Goal: Task Accomplishment & Management: Use online tool/utility

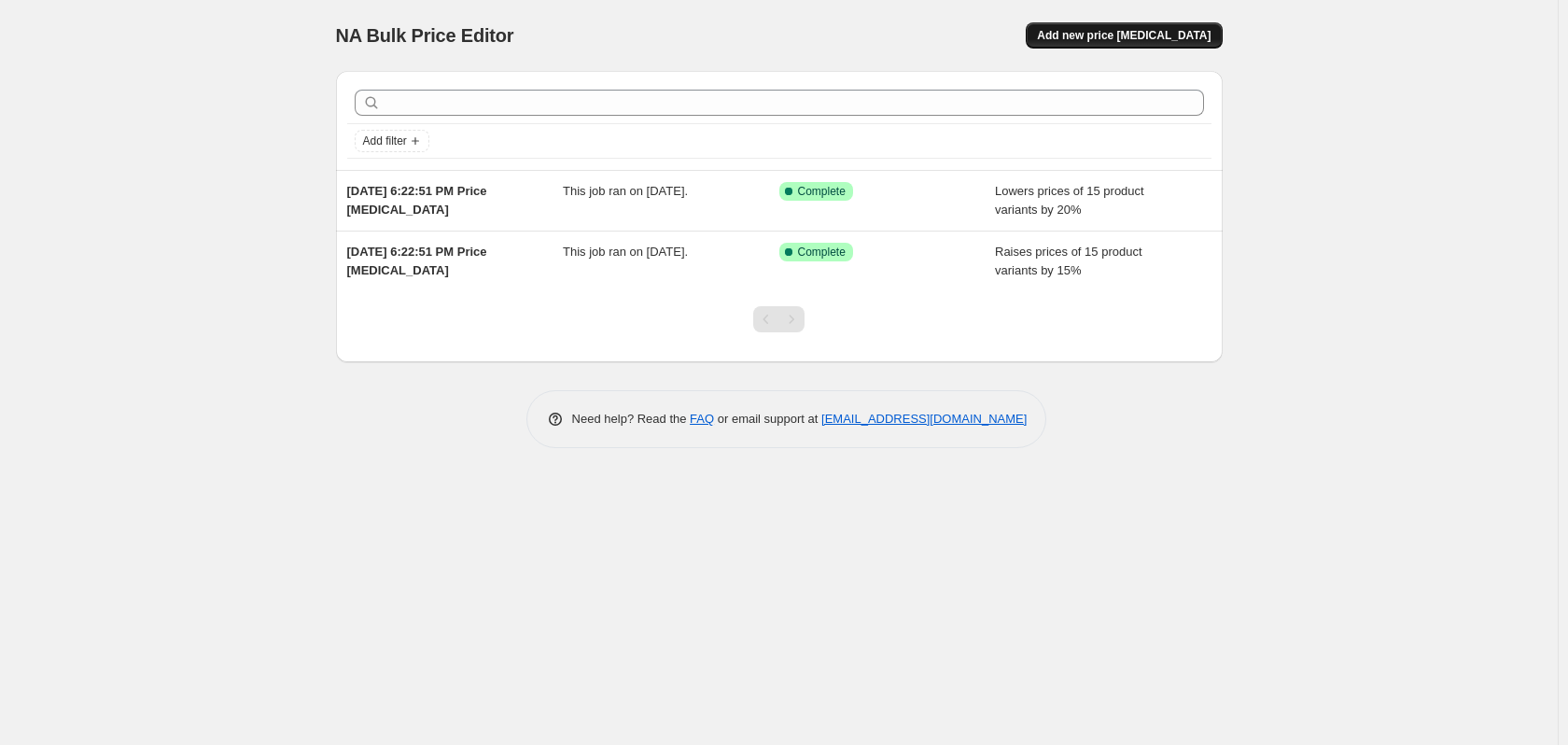
click at [1120, 41] on span "Add new price [MEDICAL_DATA]" at bounding box center [1123, 36] width 174 height 15
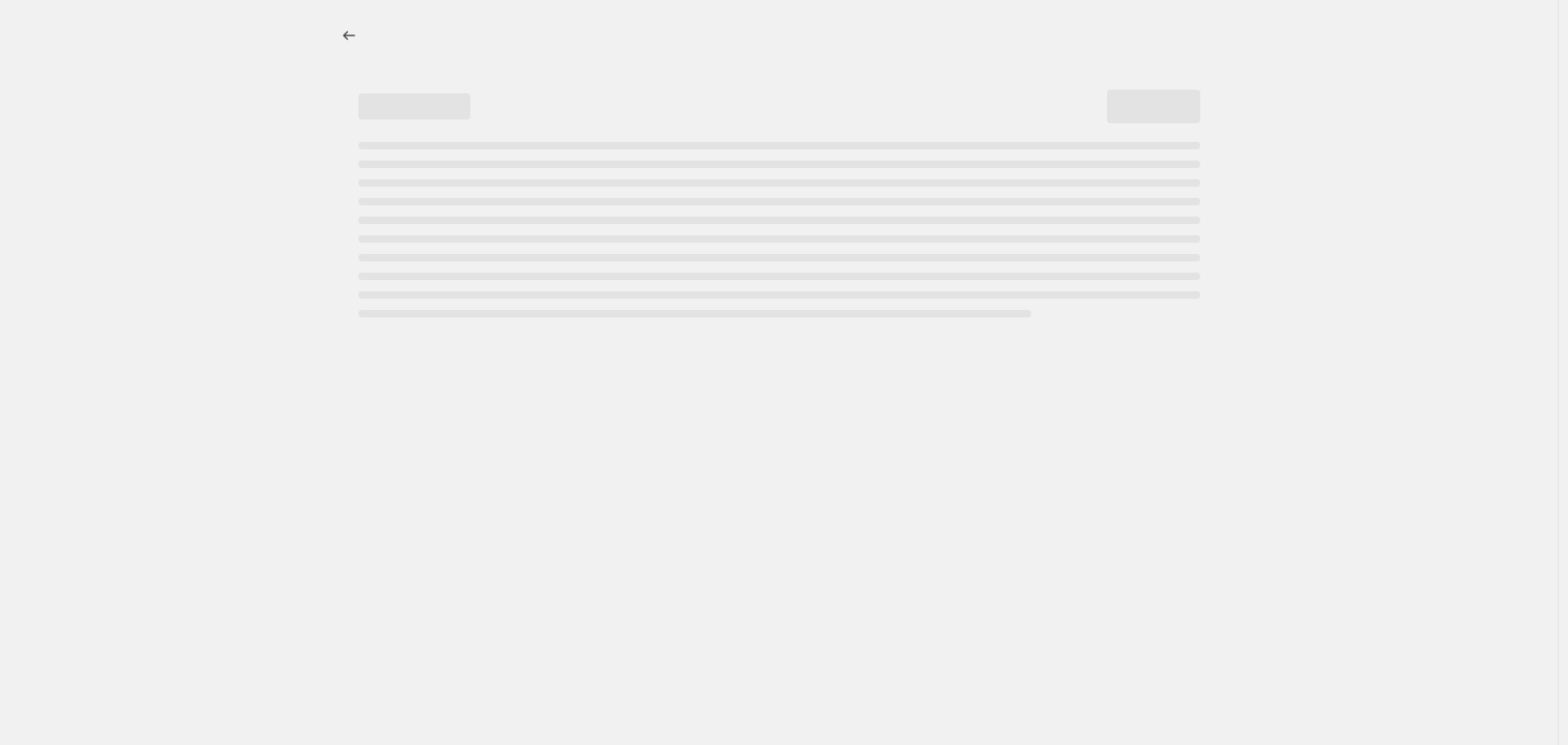
select select "percentage"
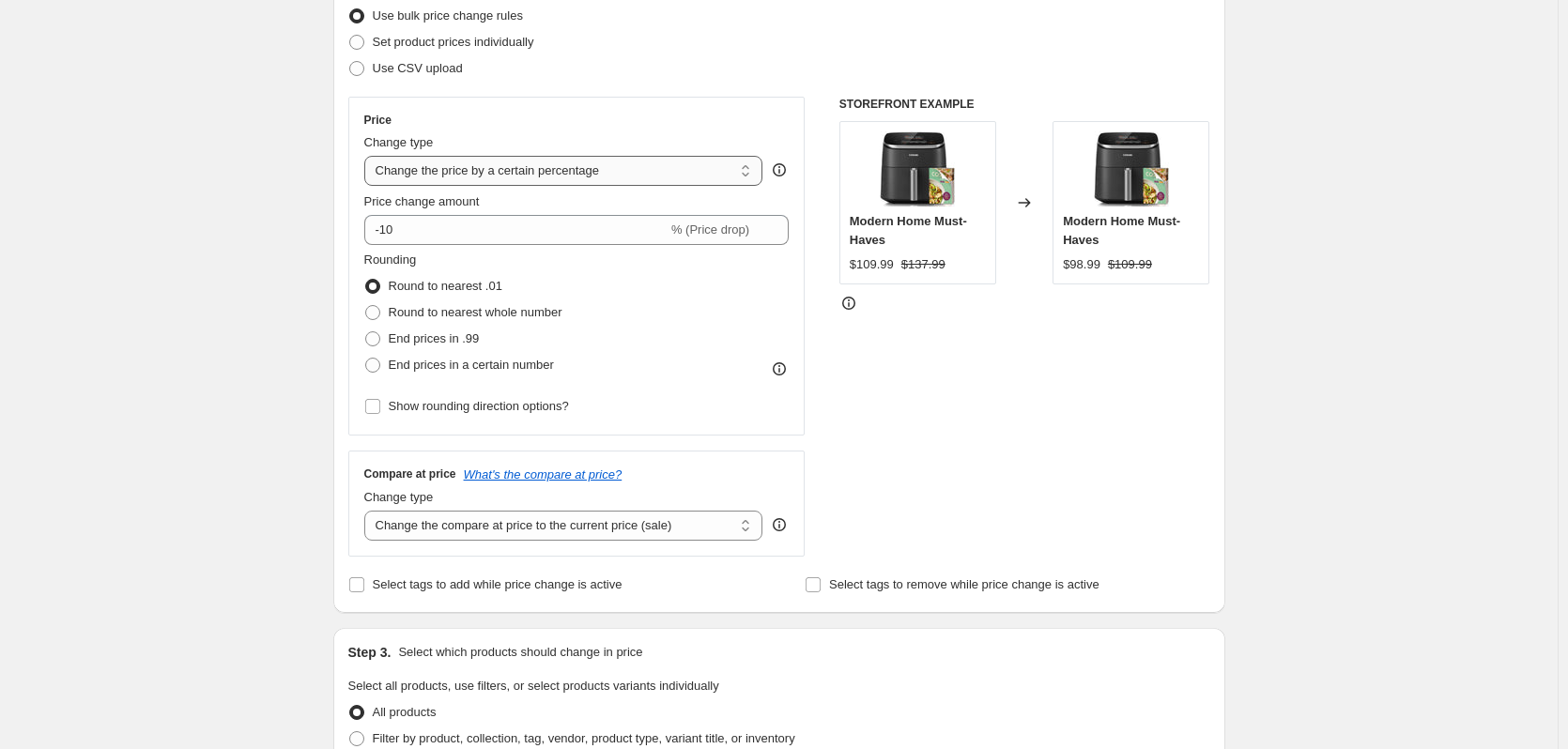
scroll to position [281, 0]
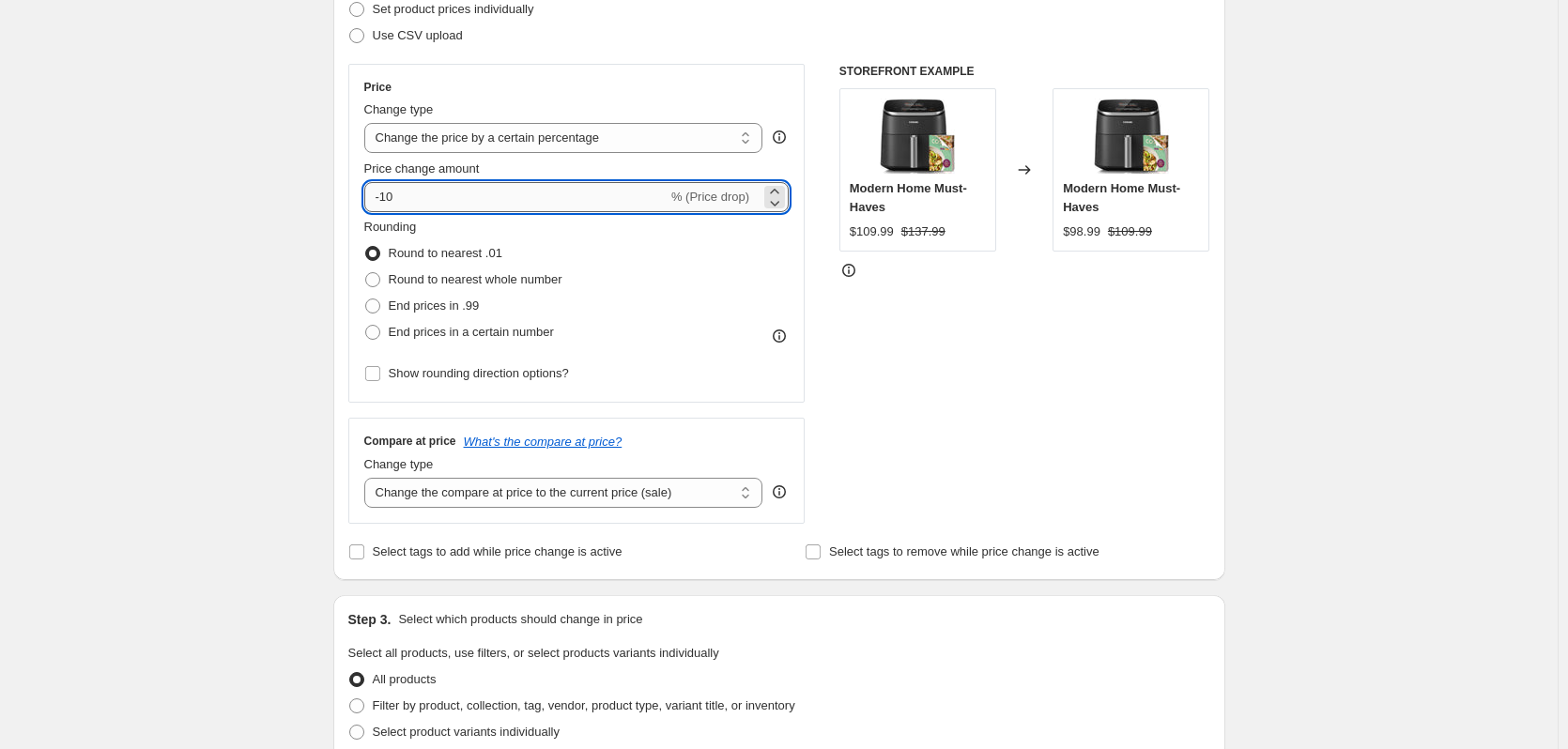
click at [472, 200] on input "-10" at bounding box center [516, 197] width 303 height 30
type input "-1"
type input "-2"
type input "-30"
click at [453, 302] on span "End prices in .99" at bounding box center [433, 305] width 91 height 14
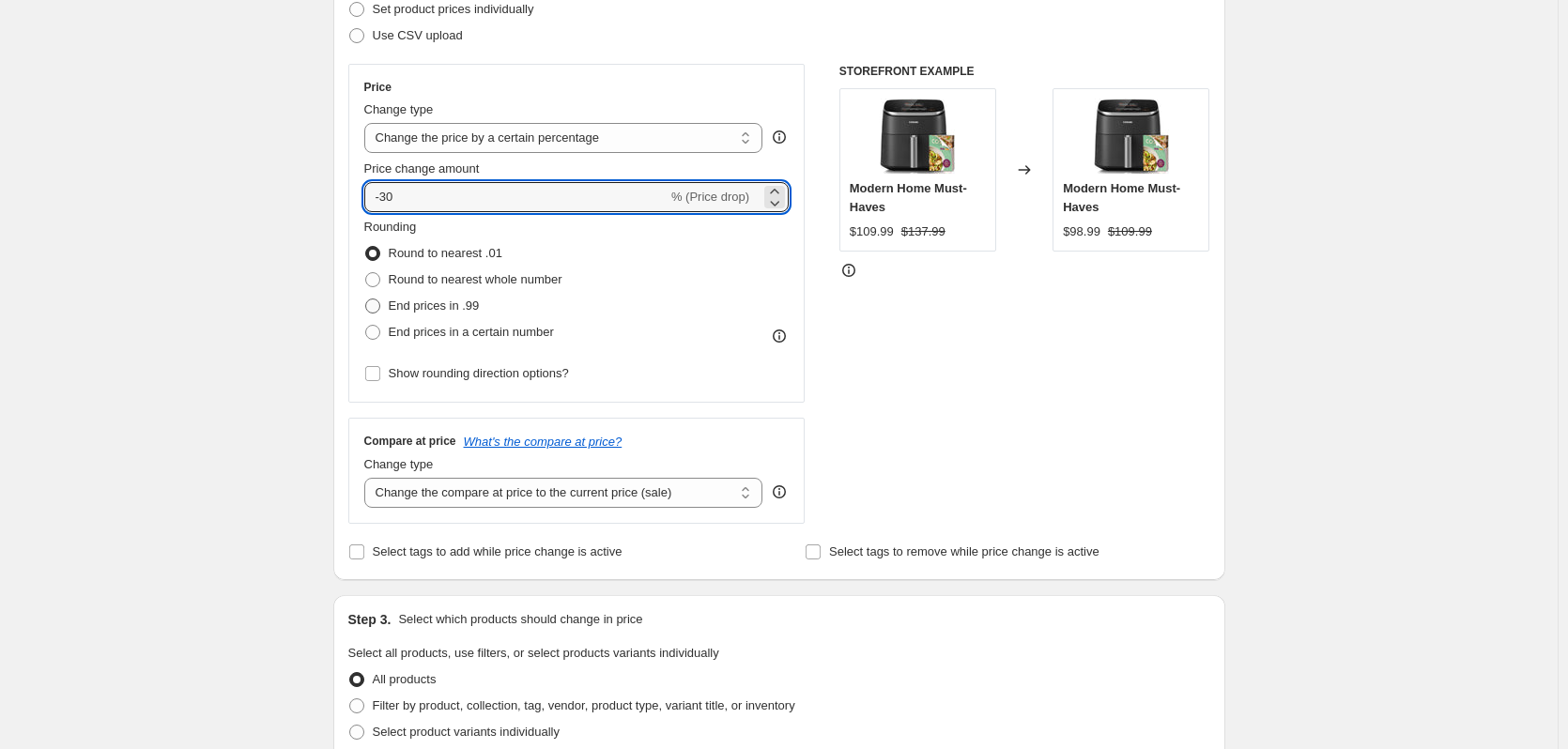
click at [366, 300] on input "End prices in .99" at bounding box center [366, 299] width 1 height 1
radio input "true"
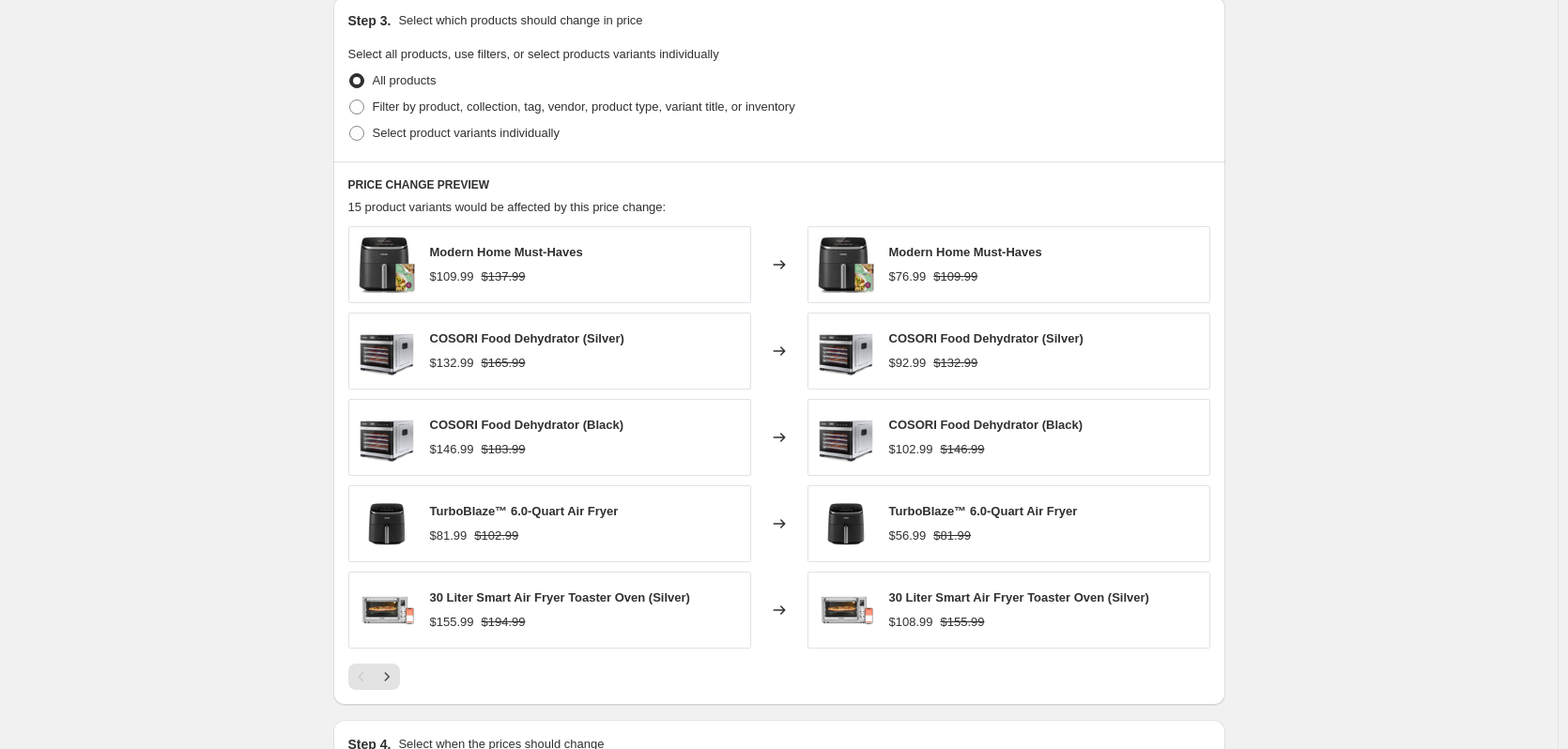
scroll to position [1128, 0]
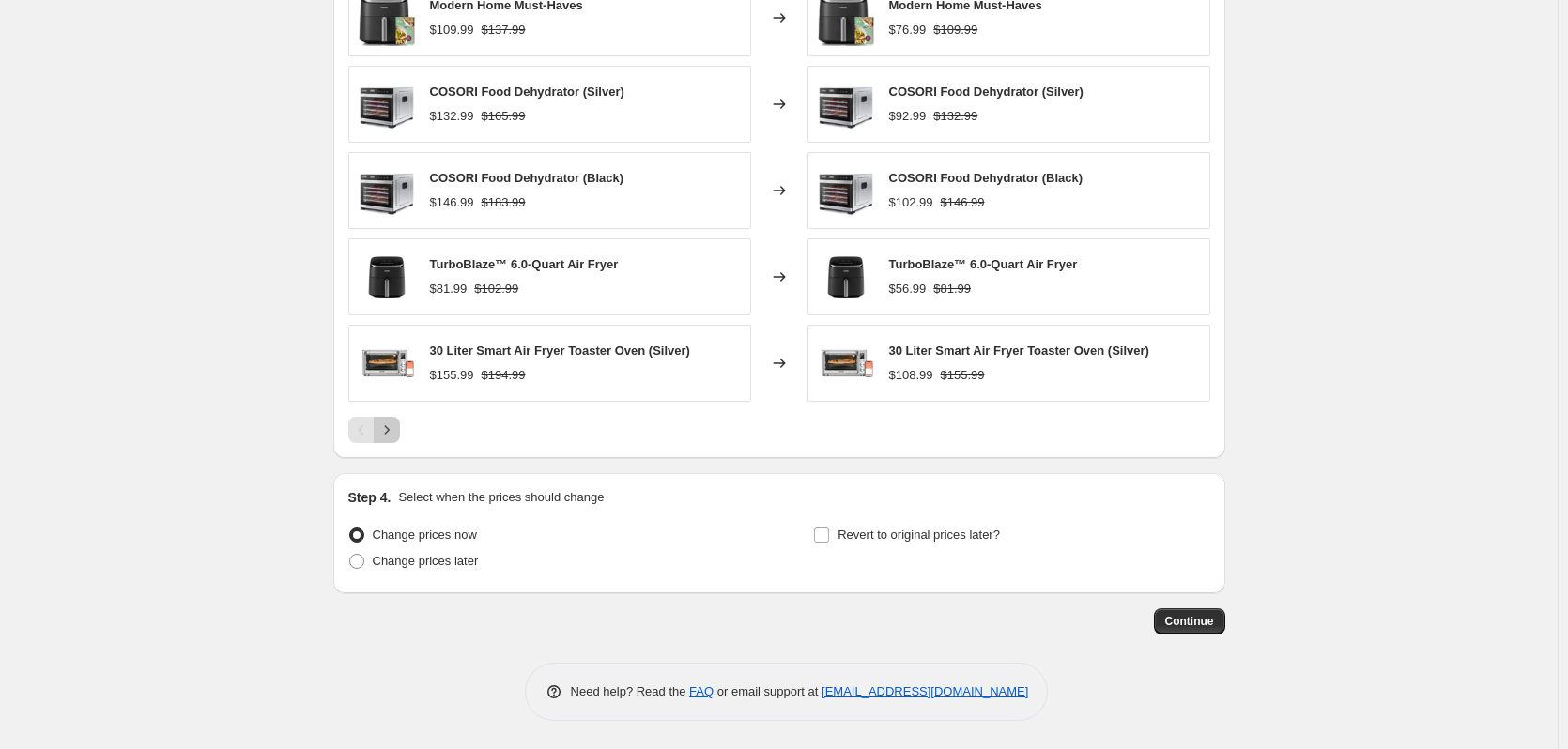
click at [393, 437] on icon "Next" at bounding box center [387, 430] width 19 height 19
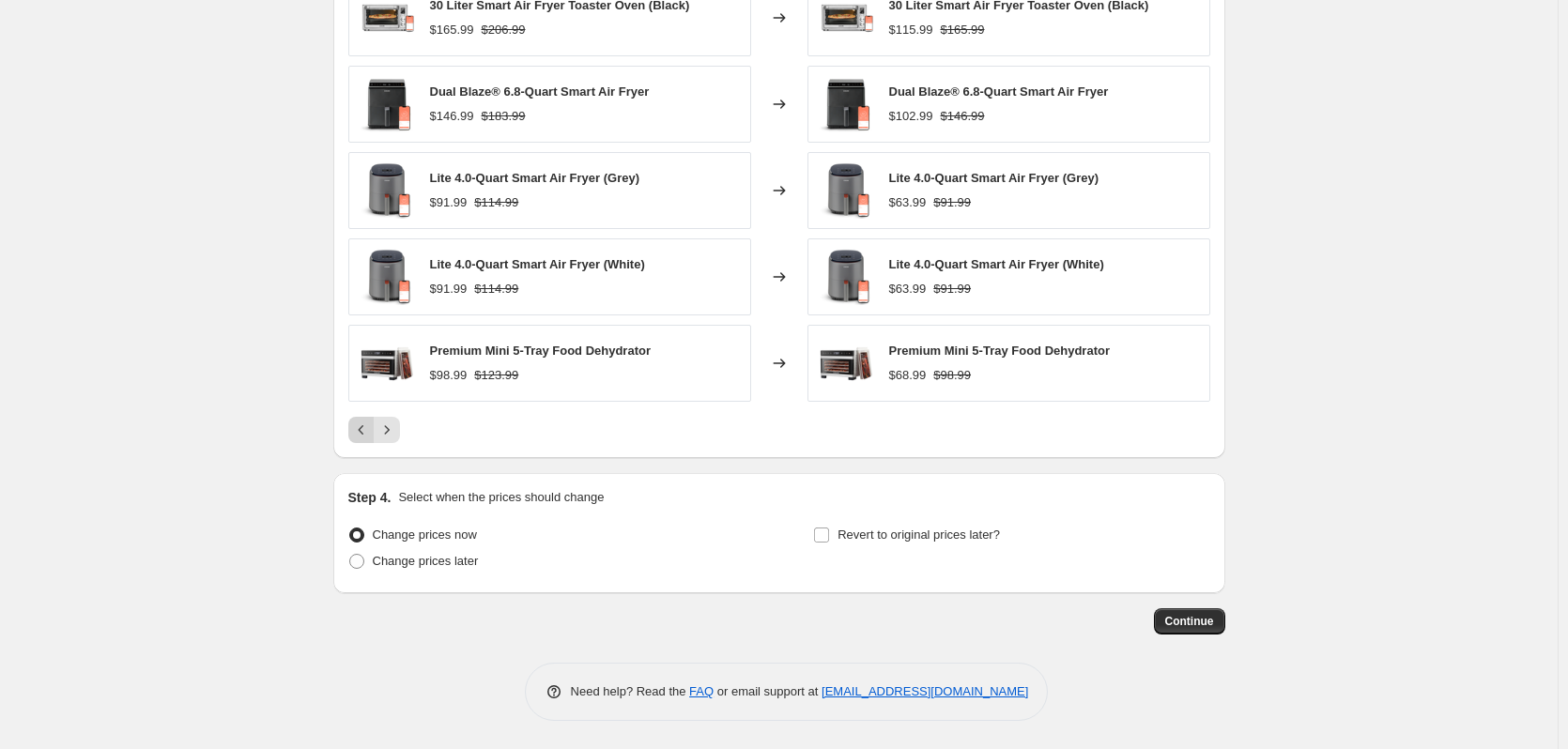
click at [358, 430] on icon "Previous" at bounding box center [362, 430] width 19 height 19
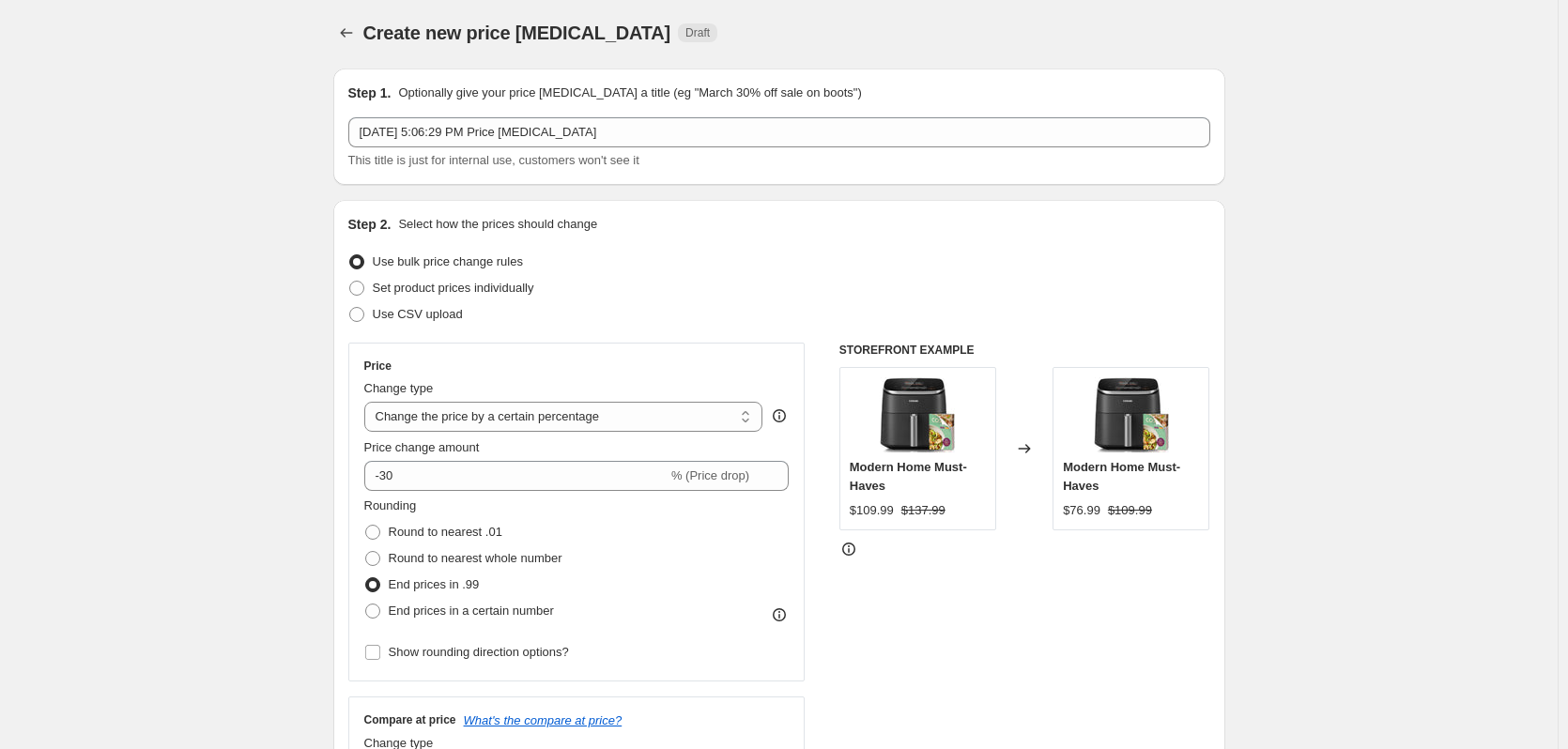
scroll to position [0, 0]
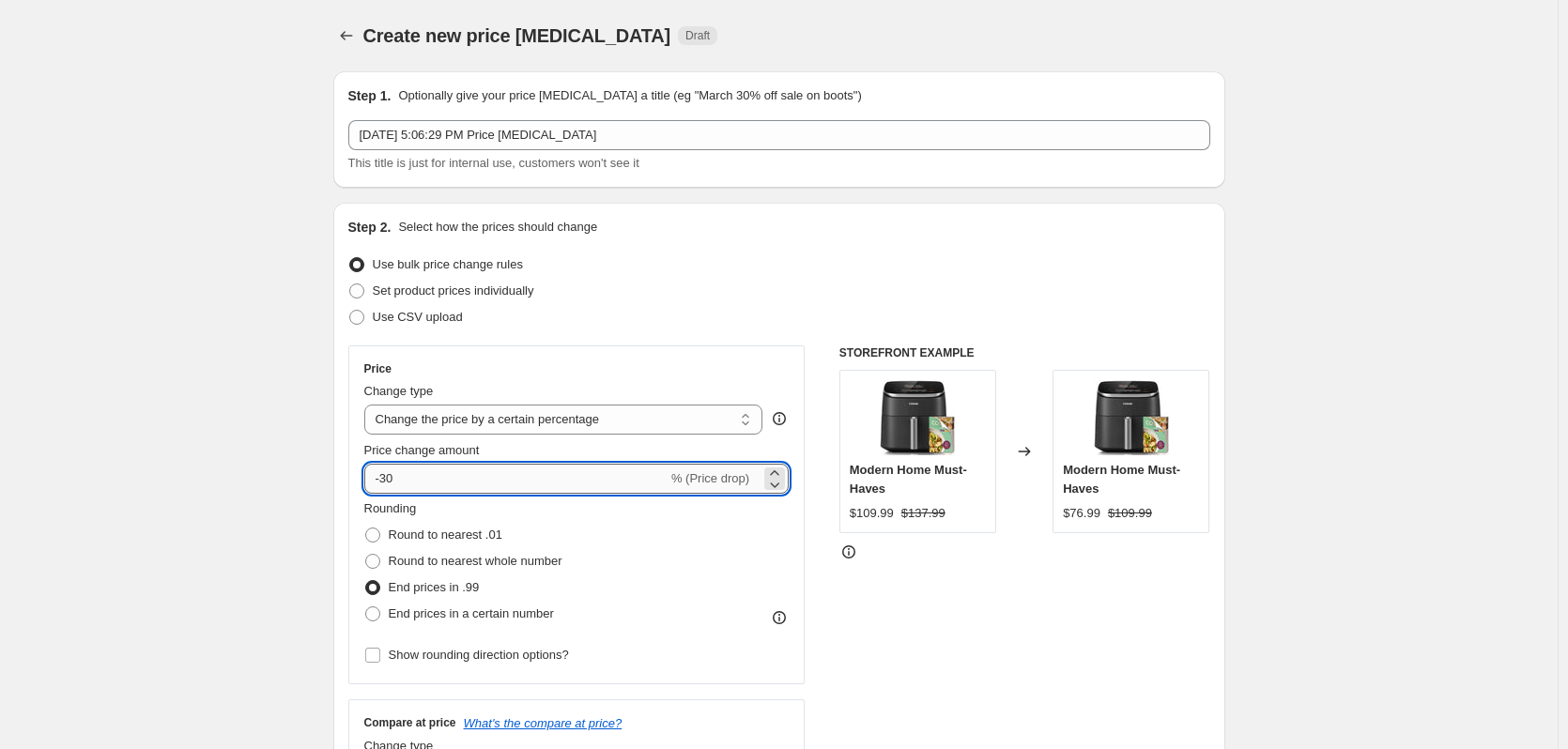
click at [427, 478] on input "-30" at bounding box center [516, 478] width 303 height 30
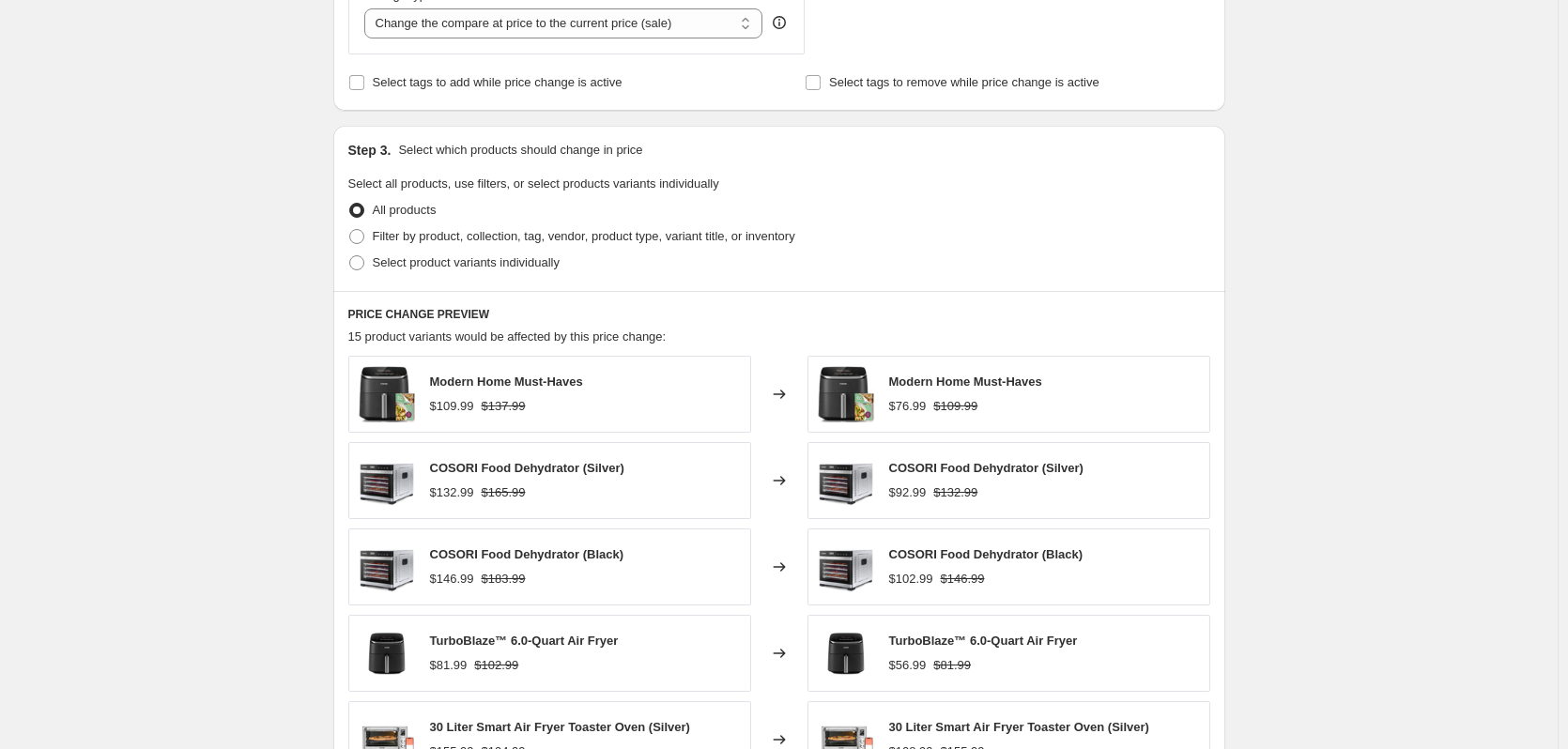
scroll to position [1128, 0]
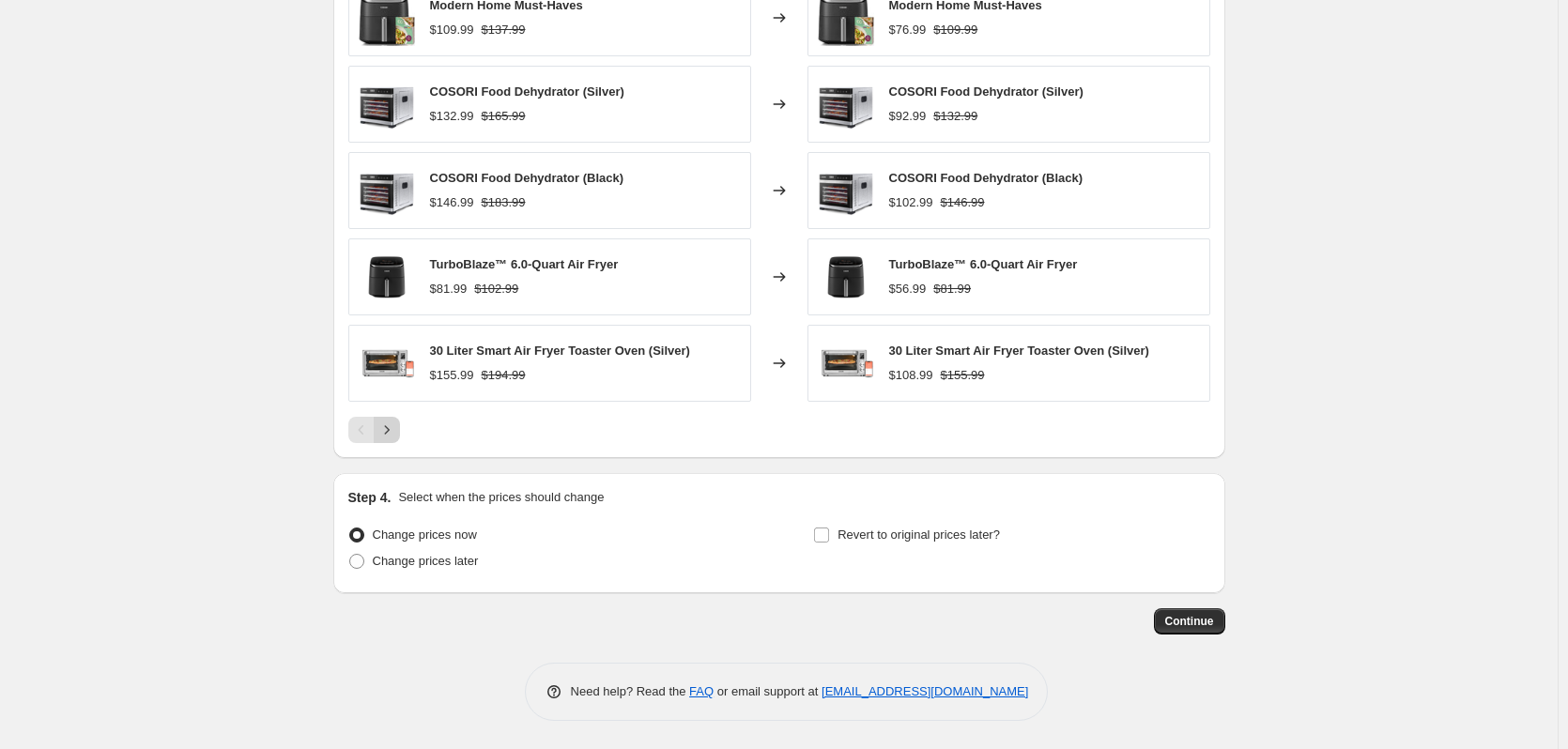
type input "-33"
click at [387, 417] on button "Next" at bounding box center [387, 430] width 27 height 27
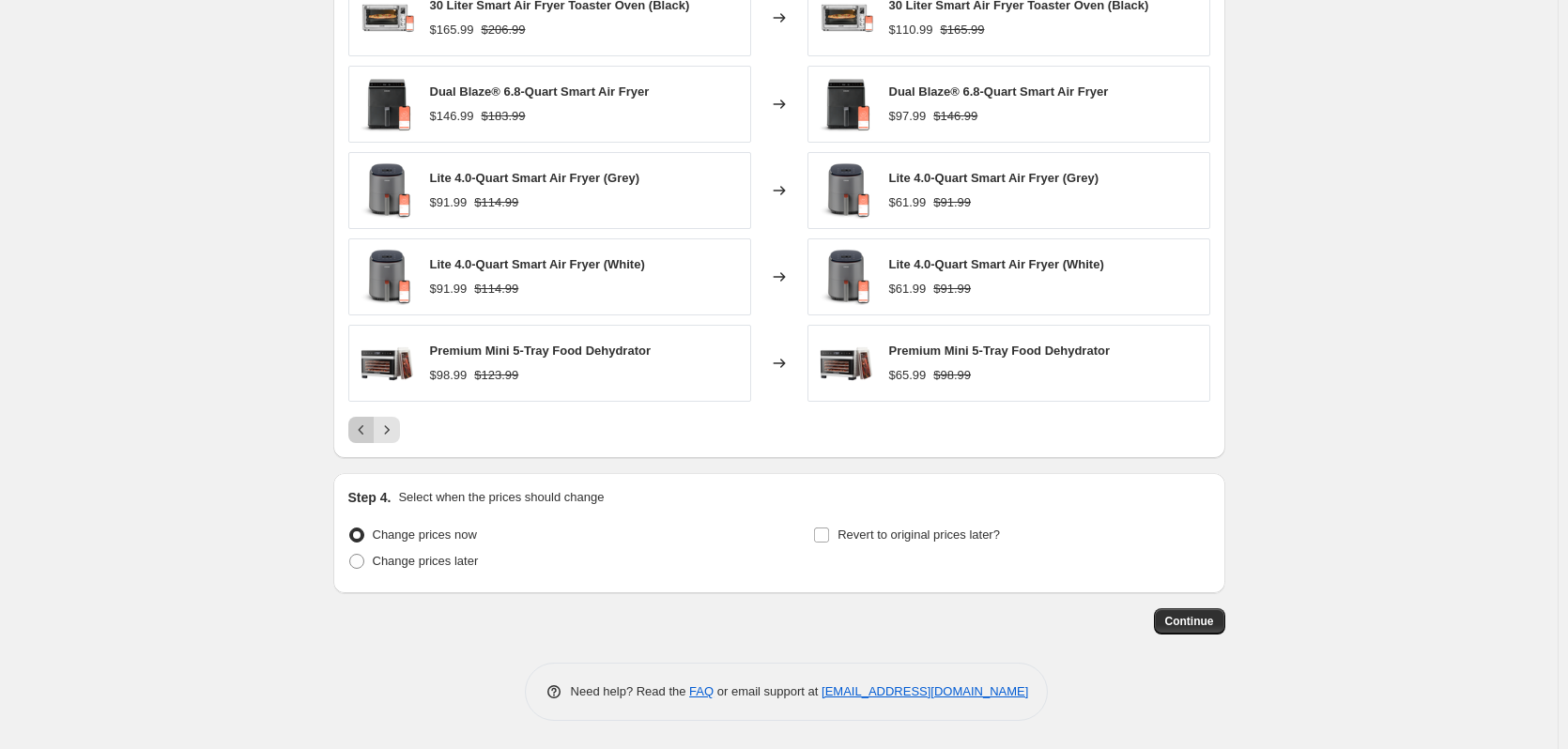
click at [366, 431] on icon "Previous" at bounding box center [362, 430] width 19 height 19
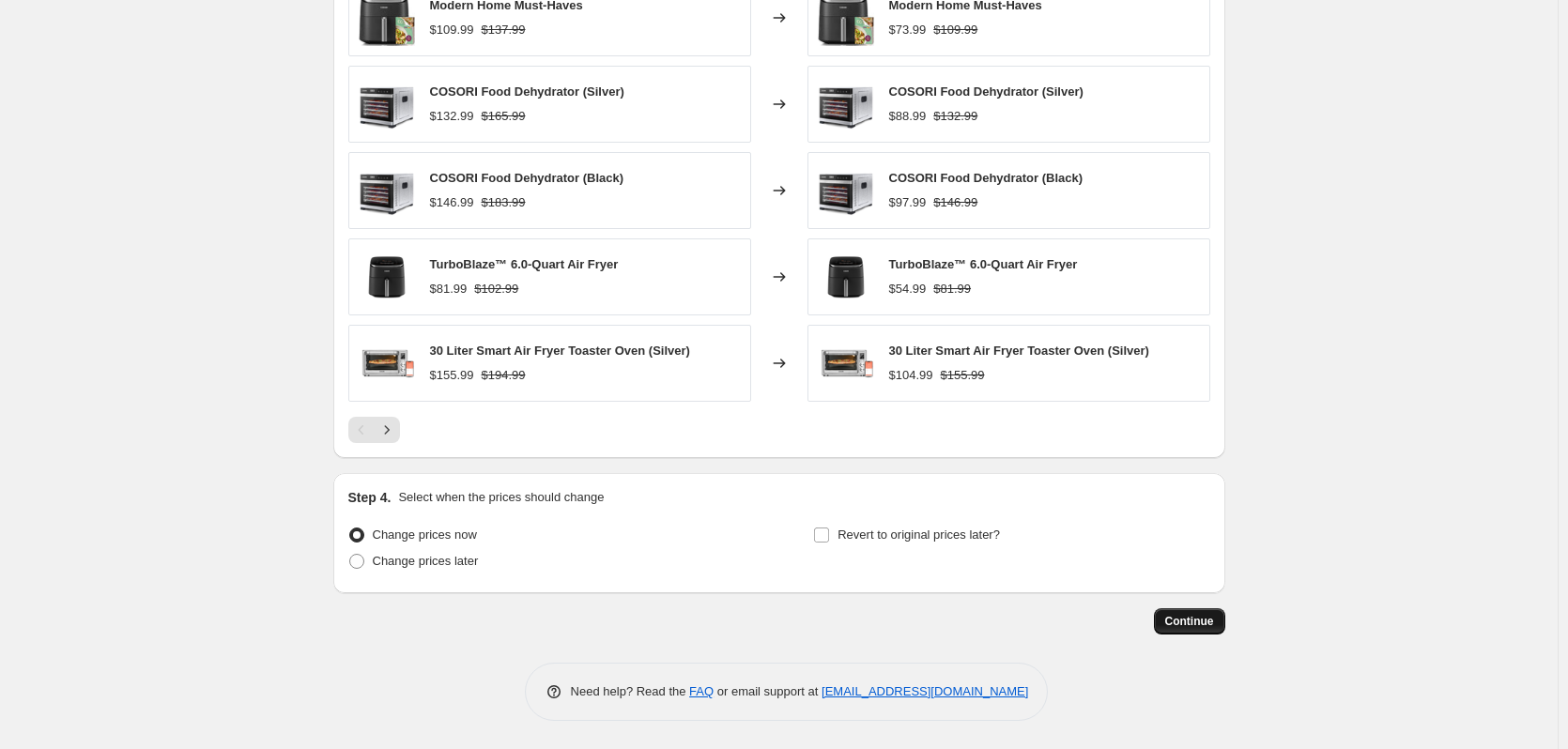
click at [1181, 625] on span "Continue" at bounding box center [1189, 621] width 49 height 15
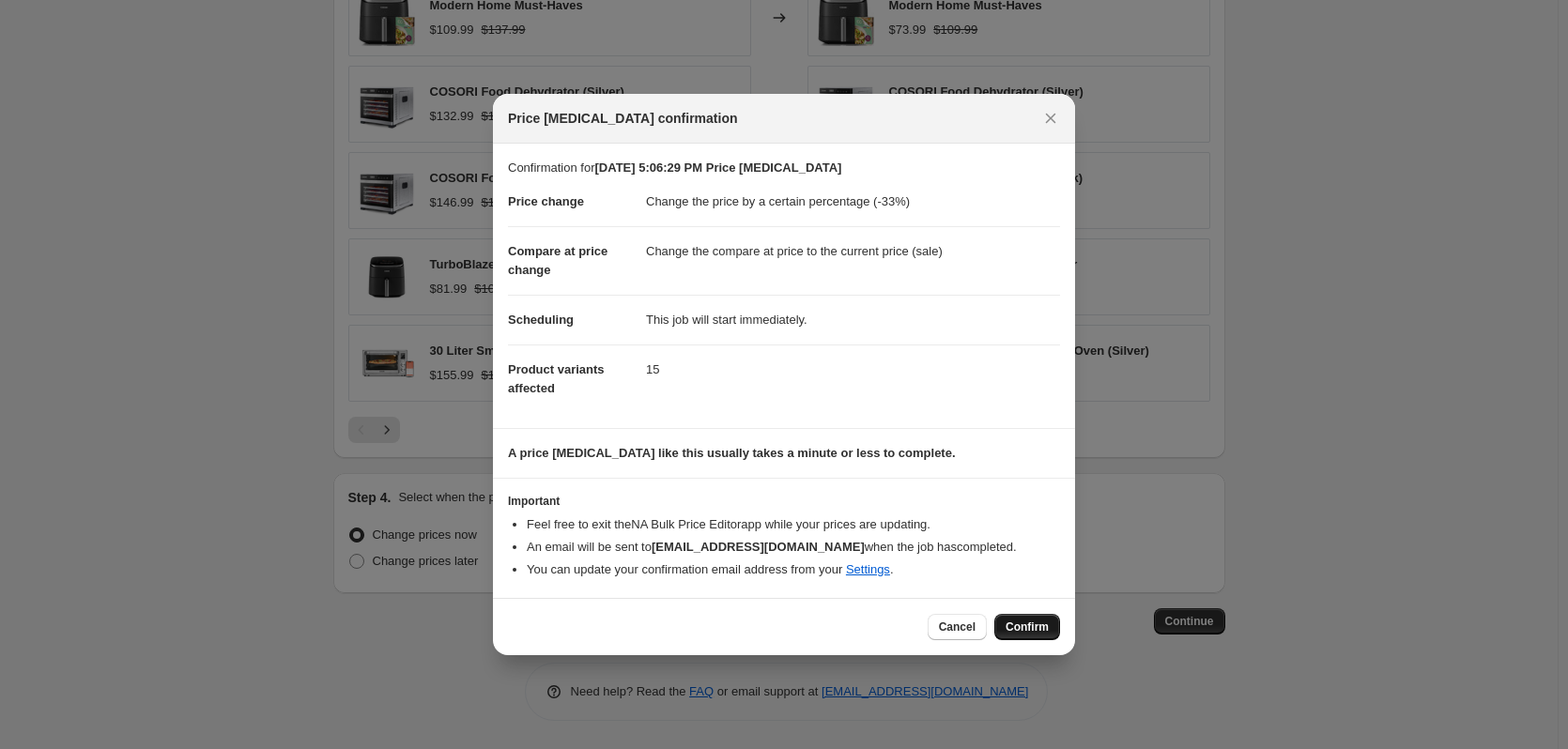
click at [1043, 618] on button "Confirm" at bounding box center [1027, 627] width 66 height 27
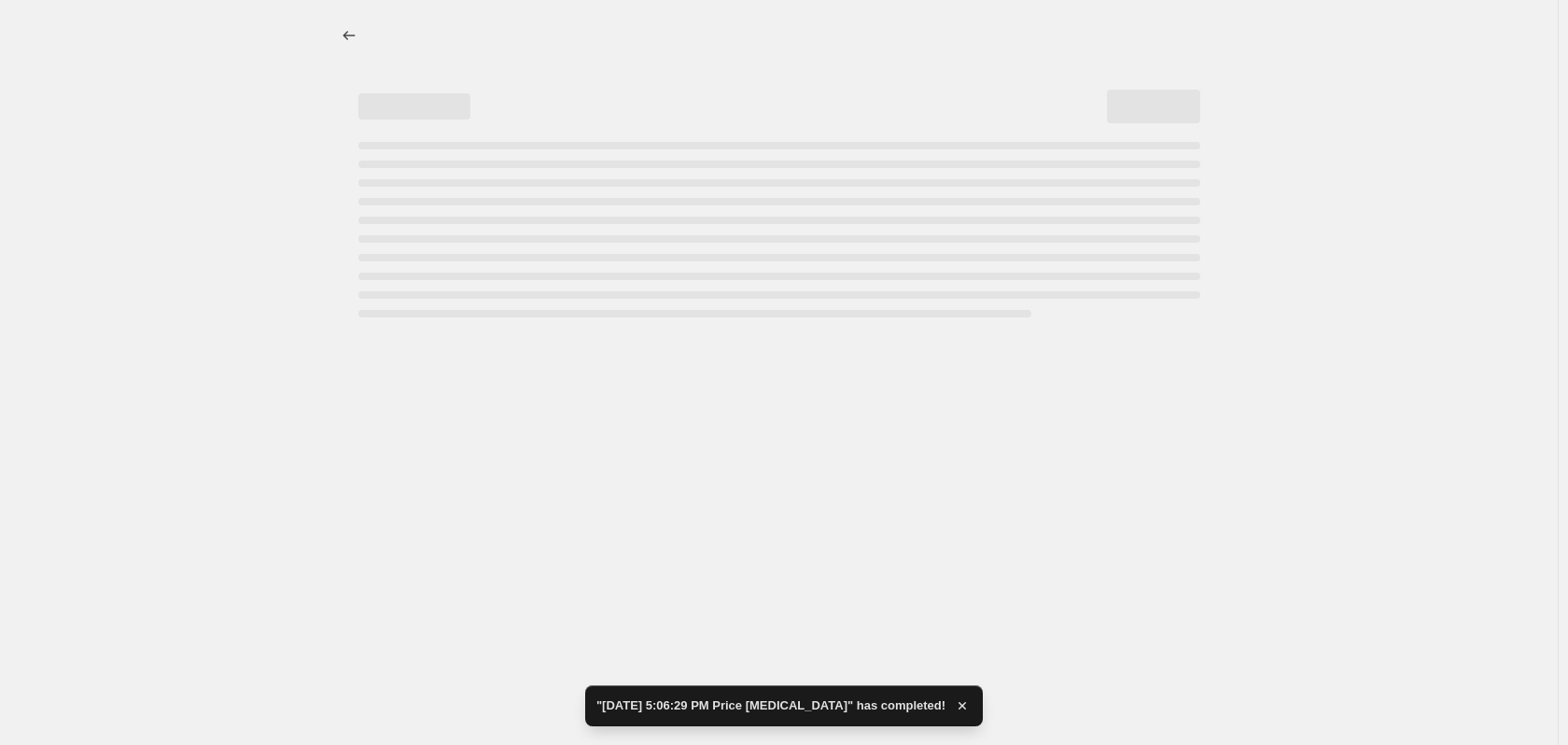
select select "percentage"
